Goal: Navigation & Orientation: Find specific page/section

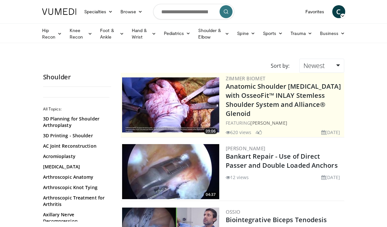
click at [345, 14] on span "C" at bounding box center [338, 11] width 13 height 13
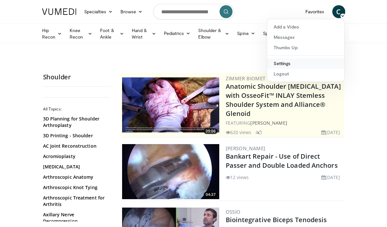
click at [315, 64] on link "Settings" at bounding box center [305, 63] width 77 height 10
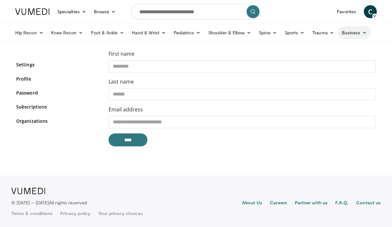
click at [362, 35] on icon at bounding box center [364, 32] width 5 height 5
click at [371, 38] on ul "Hip Recon Hip Arthroplasty Revision Hip Arthroplasty Hip Preservation Knee Reco…" at bounding box center [195, 33] width 369 height 18
click at [367, 13] on span "C" at bounding box center [370, 11] width 13 height 13
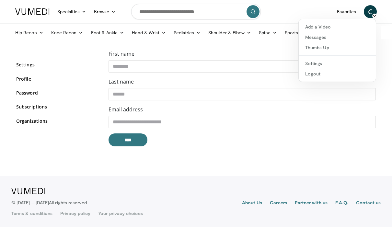
click at [71, 46] on body "Specialties Adult & Family Medicine Allergy, Asthma, Immunology Anesthesiology …" at bounding box center [196, 113] width 392 height 227
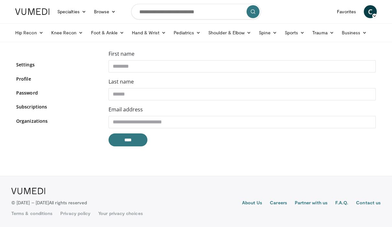
click at [35, 13] on img at bounding box center [32, 11] width 34 height 6
